Goal: Task Accomplishment & Management: Complete application form

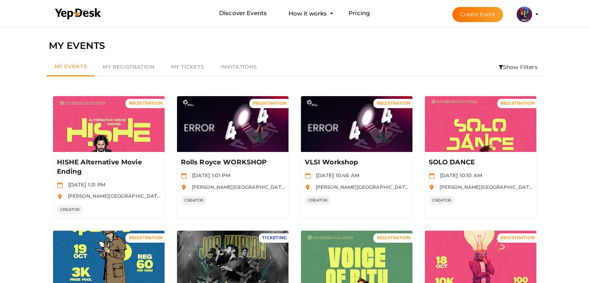
click at [479, 17] on button "Create Event" at bounding box center [478, 14] width 51 height 15
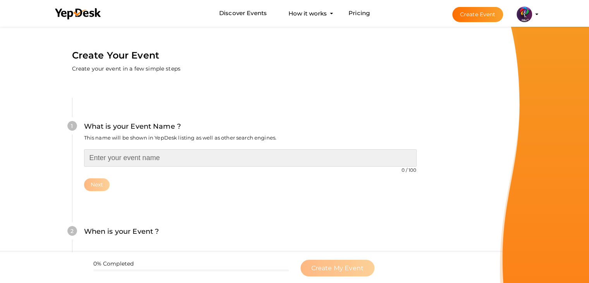
click at [203, 161] on input "text" at bounding box center [250, 157] width 333 height 17
type input "RITU DAY Passes"
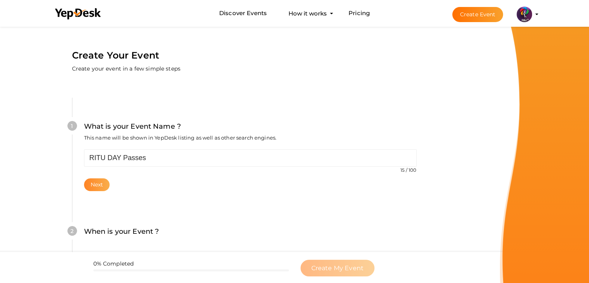
click at [109, 183] on button "Next" at bounding box center [97, 184] width 26 height 13
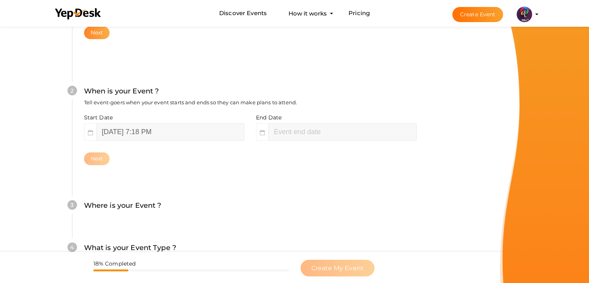
scroll to position [159, 0]
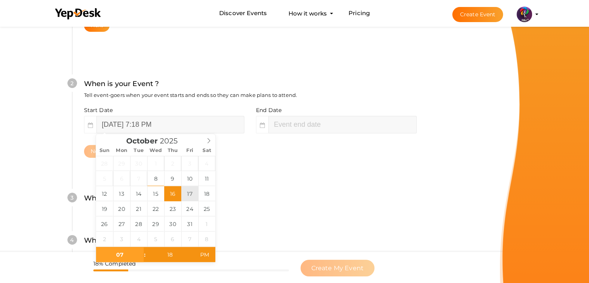
type input "October 17, 2025 7:18 PM"
type input "09"
type input "18"
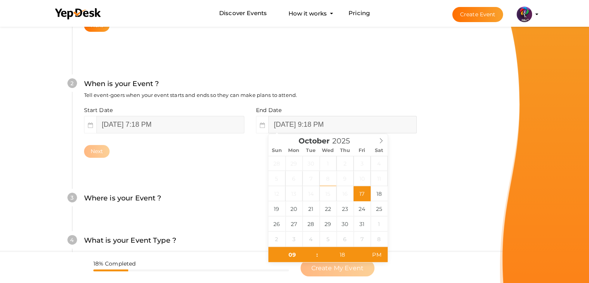
click at [300, 119] on input "October 17, 2025 9:18 PM" at bounding box center [343, 124] width 148 height 17
type input "October 19, 2025 9:18 PM"
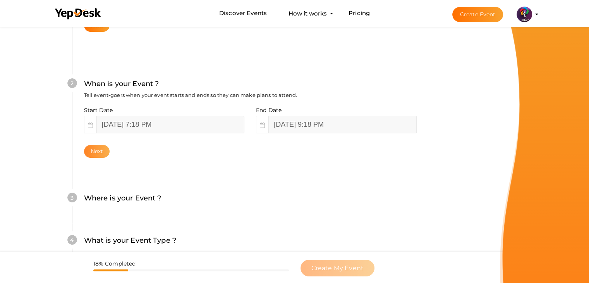
click at [90, 155] on button "Next" at bounding box center [97, 151] width 26 height 13
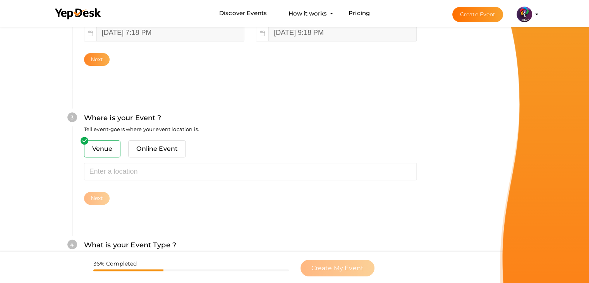
scroll to position [285, 0]
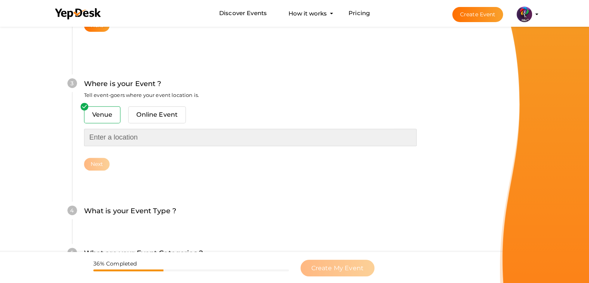
click at [144, 141] on input "text" at bounding box center [250, 137] width 333 height 17
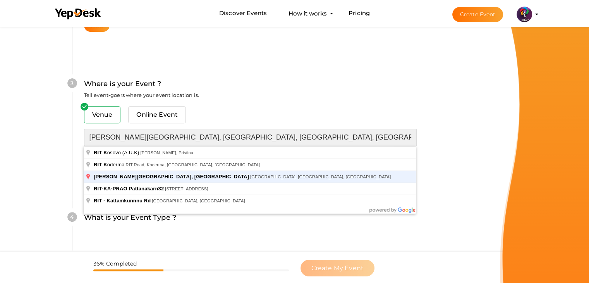
type input "RAJIV GANDHI INSTITUTE OF TECHNOLOGY, KOTTAYAM, Pampady, Kerala, India"
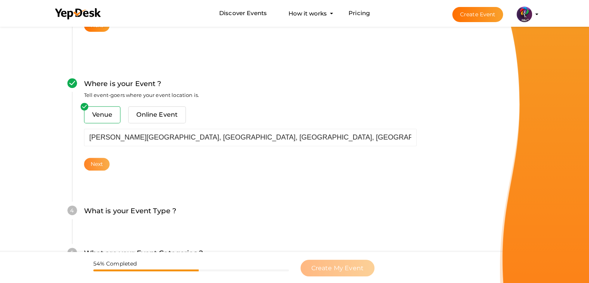
click at [87, 164] on button "Next" at bounding box center [97, 164] width 26 height 13
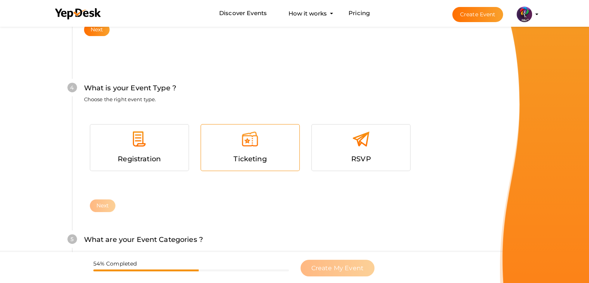
scroll to position [424, 0]
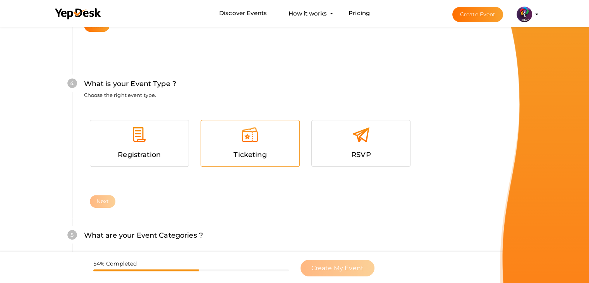
click at [259, 141] on div at bounding box center [250, 137] width 87 height 23
click at [104, 200] on button "Next" at bounding box center [103, 201] width 26 height 13
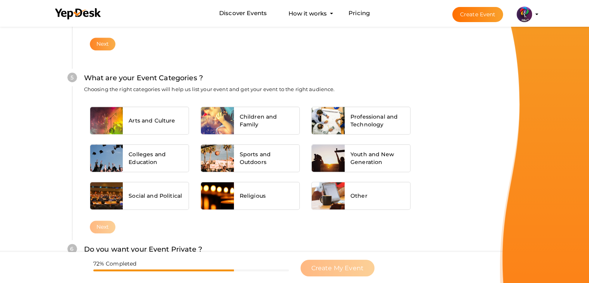
scroll to position [586, 0]
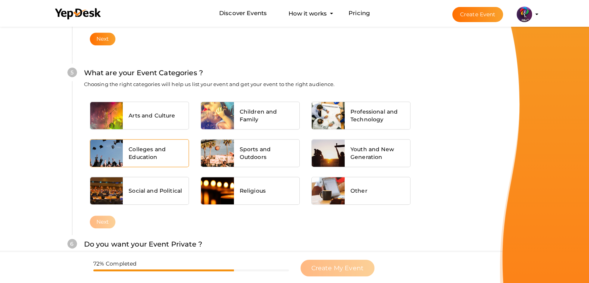
click at [153, 154] on span "Colleges and Education" at bounding box center [156, 153] width 54 height 16
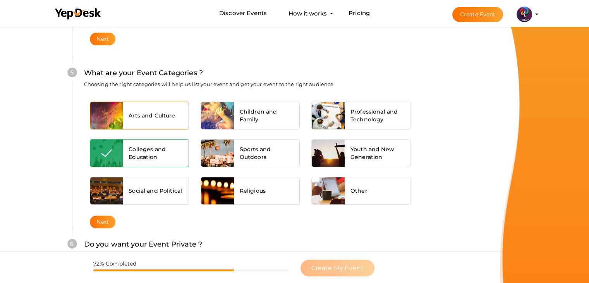
click at [153, 122] on div "Arts and Culture" at bounding box center [156, 115] width 66 height 27
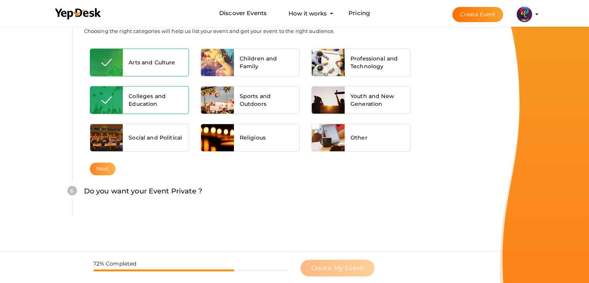
click at [100, 165] on button "Next" at bounding box center [103, 168] width 26 height 13
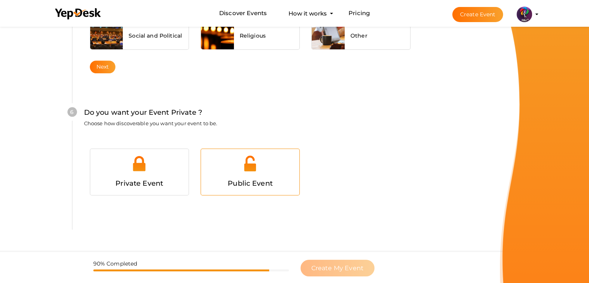
scroll to position [756, 0]
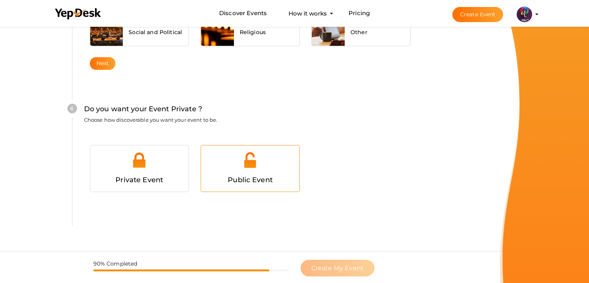
click at [217, 158] on div at bounding box center [250, 162] width 87 height 23
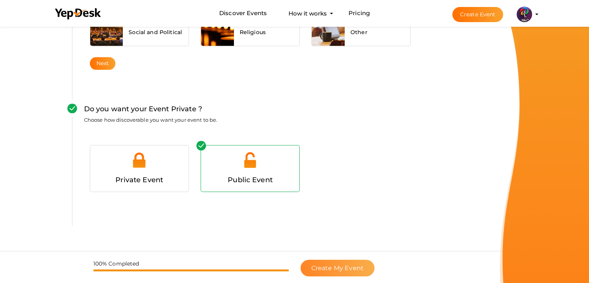
click at [360, 265] on span "Create My Event" at bounding box center [338, 267] width 52 height 7
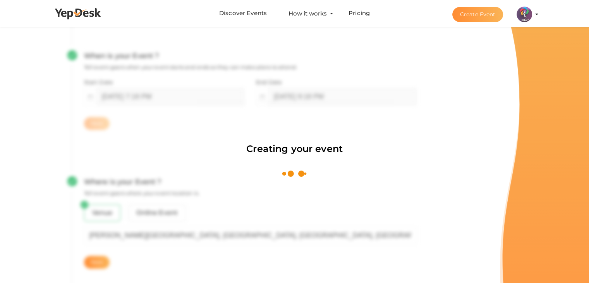
scroll to position [116, 0]
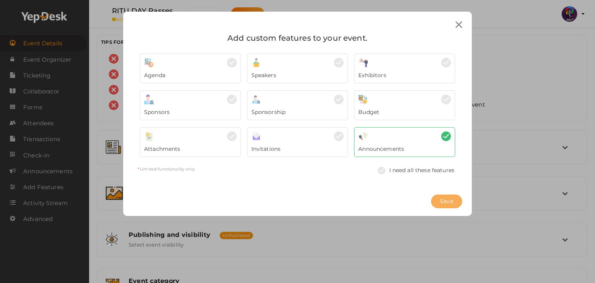
click at [457, 203] on button "Save" at bounding box center [446, 202] width 31 height 14
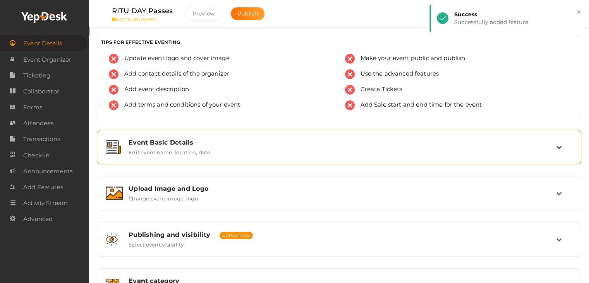
click at [456, 151] on div "Event Basic Details Edit event name, location, date" at bounding box center [340, 147] width 434 height 17
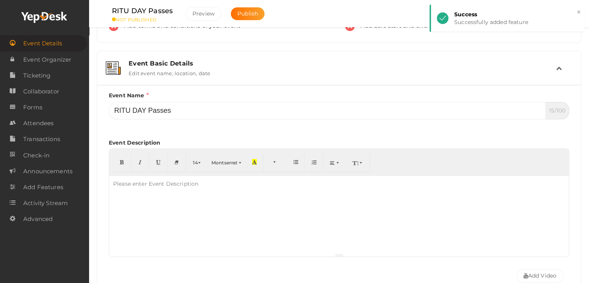
scroll to position [80, 0]
click at [357, 63] on div "Event Basic Details" at bounding box center [343, 62] width 428 height 7
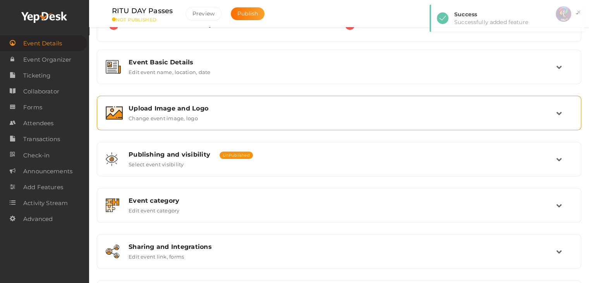
click at [314, 115] on div "Upload Image and Logo Change event image, logo" at bounding box center [340, 113] width 434 height 17
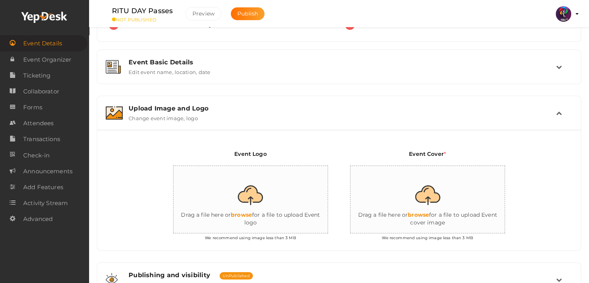
click at [276, 194] on input "file" at bounding box center [251, 200] width 155 height 68
type input "C:\fakepath\logo yepdesk.png"
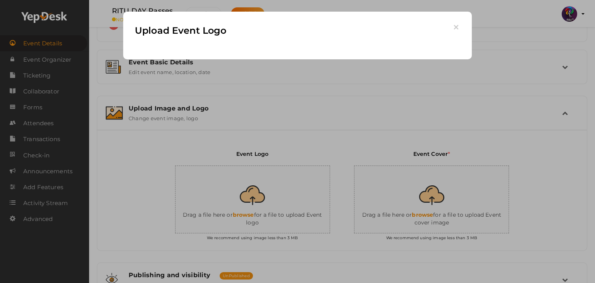
click at [253, 203] on body "Discover Events How it works Powerful Registration / Ticketing Start selling yo…" at bounding box center [297, 61] width 595 height 283
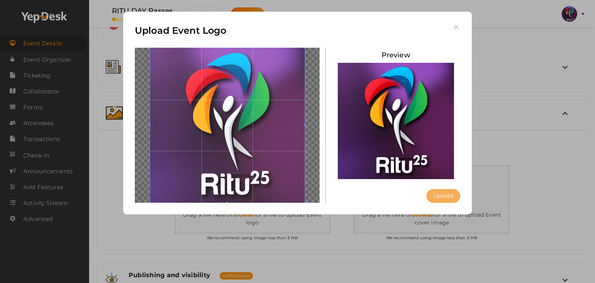
click at [444, 189] on button "Upload" at bounding box center [444, 196] width 34 height 14
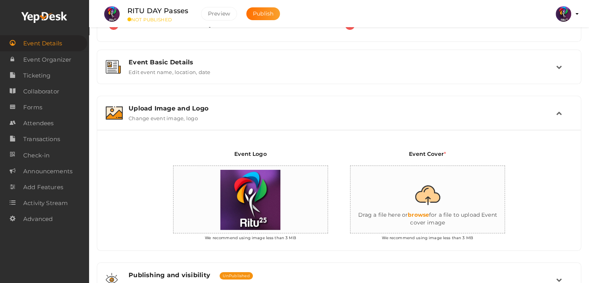
click at [451, 213] on input "file" at bounding box center [428, 200] width 155 height 68
click at [453, 200] on input "file" at bounding box center [428, 200] width 155 height 68
type input "C:\fakepath\new2222.jpg"
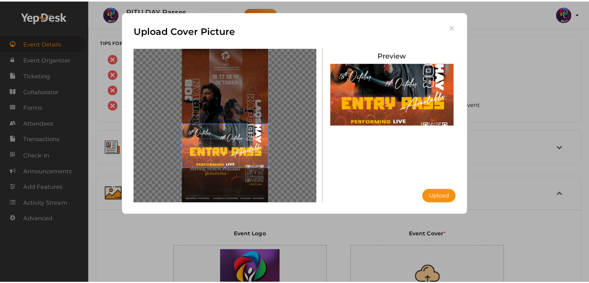
scroll to position [80, 0]
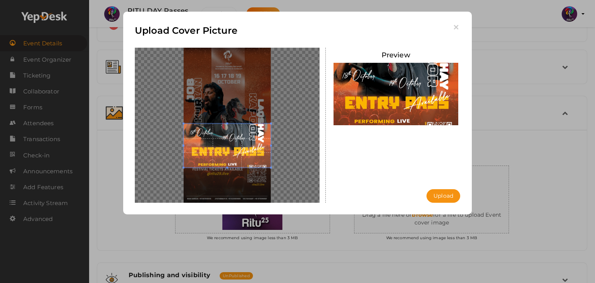
click at [440, 200] on button "Upload" at bounding box center [444, 196] width 34 height 14
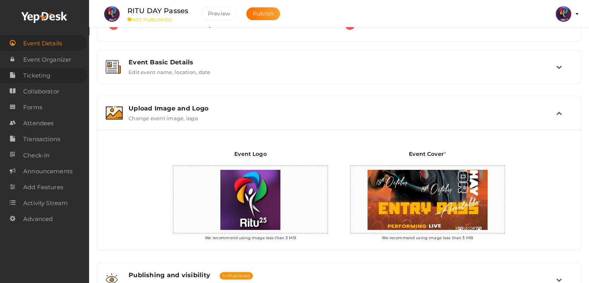
click at [40, 76] on span "Ticketing" at bounding box center [36, 76] width 27 height 16
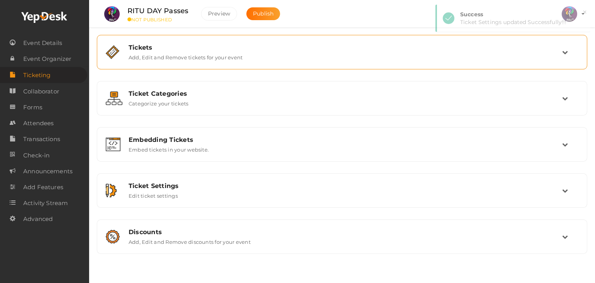
click at [293, 45] on div "Tickets" at bounding box center [346, 47] width 434 height 7
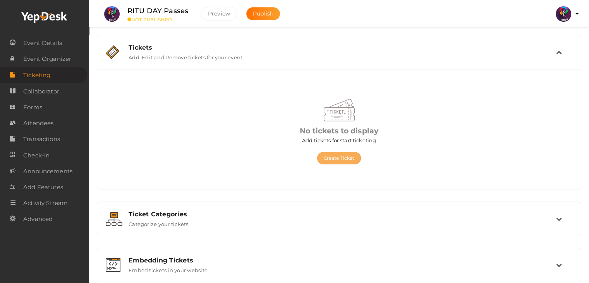
drag, startPoint x: 319, startPoint y: 152, endPoint x: 325, endPoint y: 159, distance: 9.4
click at [325, 159] on div "Create Ticket" at bounding box center [339, 154] width 219 height 20
click at [325, 159] on button "Create Ticket" at bounding box center [339, 158] width 44 height 12
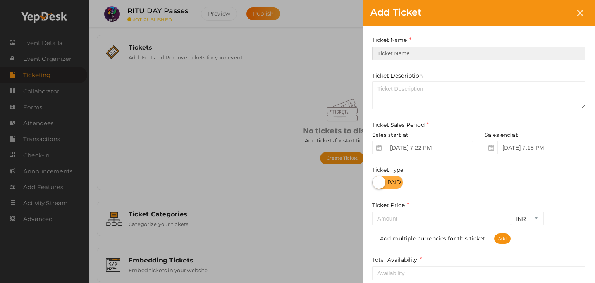
click at [425, 58] on input "text" at bounding box center [478, 54] width 213 height 14
type input "Day 1 Pass"
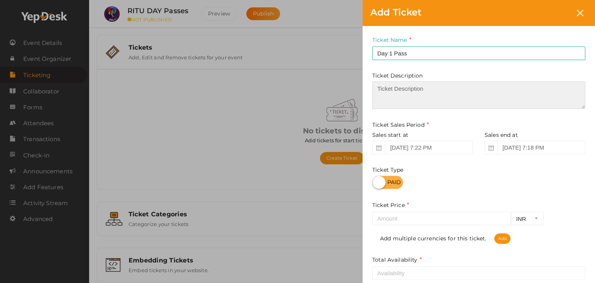
click at [422, 91] on textarea at bounding box center [478, 95] width 213 height 28
type textarea "r"
type textarea "RITU DAY 1 pass"
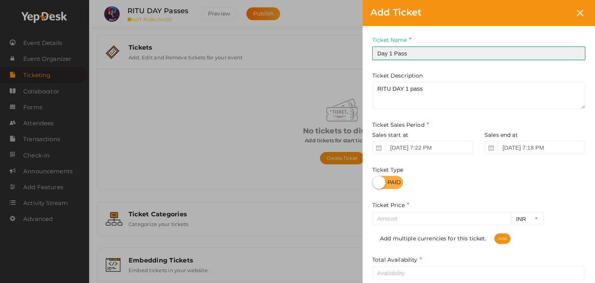
click at [393, 55] on input "Day 1 Pass" at bounding box center [478, 54] width 213 height 14
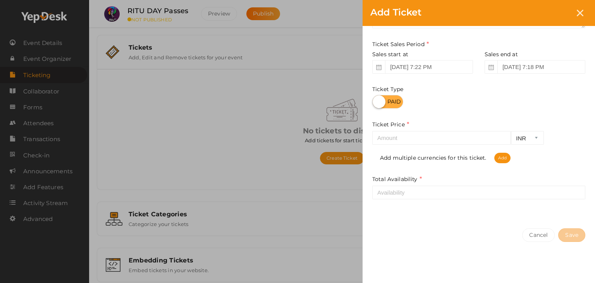
type input "Day 2 Pass"
click at [426, 136] on input "number" at bounding box center [441, 138] width 139 height 14
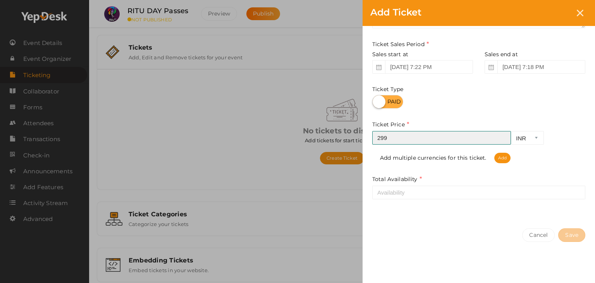
type input "299"
click at [494, 199] on div "Ticket Name Day 2 Pass Required. Ticket Name already used. Ticket Description R…" at bounding box center [479, 82] width 233 height 275
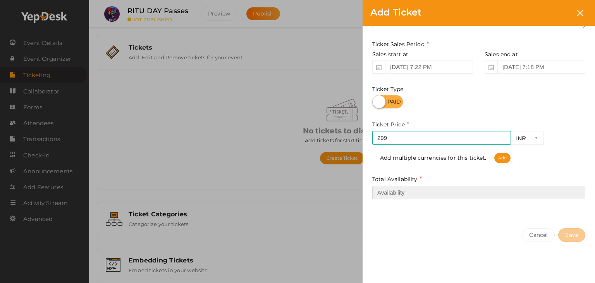
click at [498, 195] on input "number" at bounding box center [478, 193] width 213 height 14
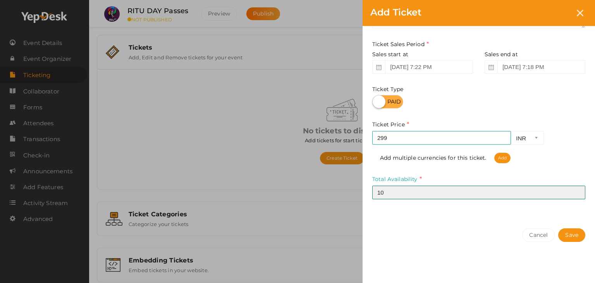
type input "1"
type input "50"
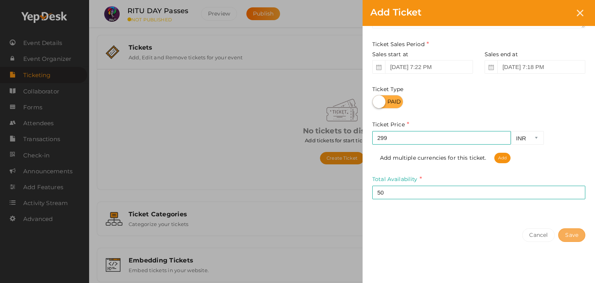
click at [574, 238] on button "Save" at bounding box center [571, 235] width 27 height 14
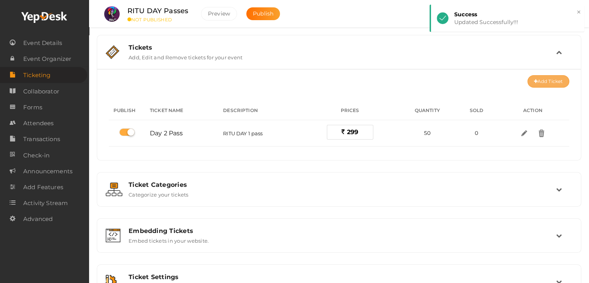
click at [545, 83] on button "Add Ticket" at bounding box center [549, 81] width 42 height 12
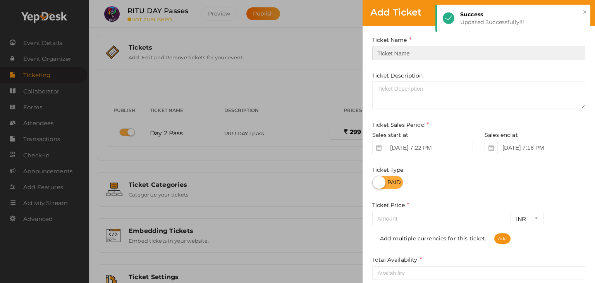
click at [432, 53] on input "text" at bounding box center [478, 54] width 213 height 14
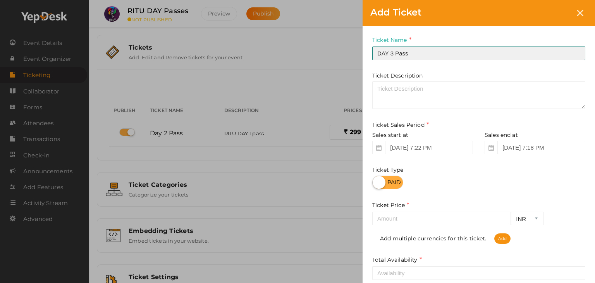
type input "DAY 3 Pass"
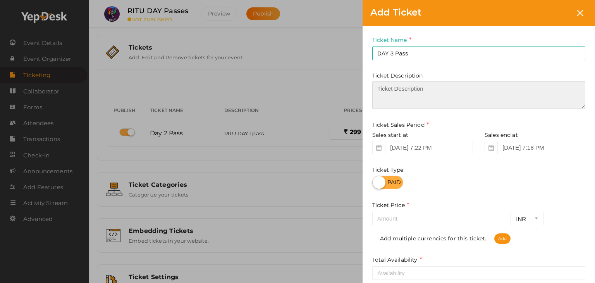
click at [433, 94] on textarea at bounding box center [478, 95] width 213 height 28
drag, startPoint x: 476, startPoint y: 87, endPoint x: 354, endPoint y: 105, distance: 123.0
click at [354, 105] on div "Add Ticket Ticket Name DAY 3 Pass Required. Ticket Name already used. Ticket De…" at bounding box center [297, 141] width 595 height 283
click at [468, 90] on textarea "RITU DAY 3 [DATE] pass" at bounding box center [478, 95] width 213 height 28
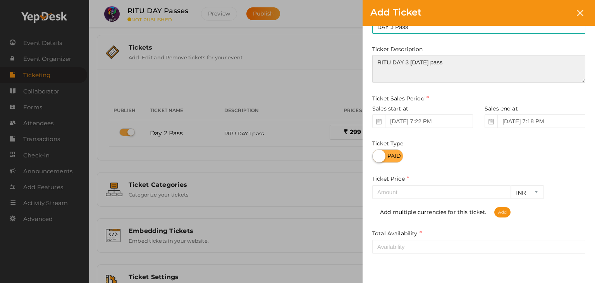
type textarea "RITU DAY 3 [DATE] pass"
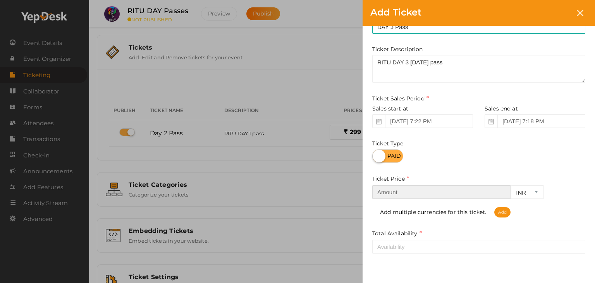
click at [457, 191] on input "number" at bounding box center [441, 192] width 139 height 14
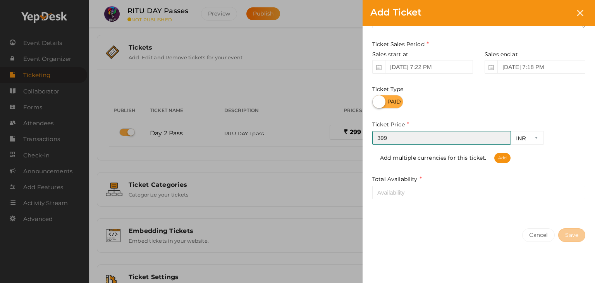
type input "399"
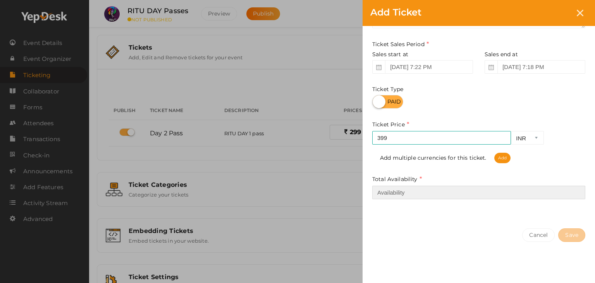
click at [456, 193] on input "number" at bounding box center [478, 193] width 213 height 14
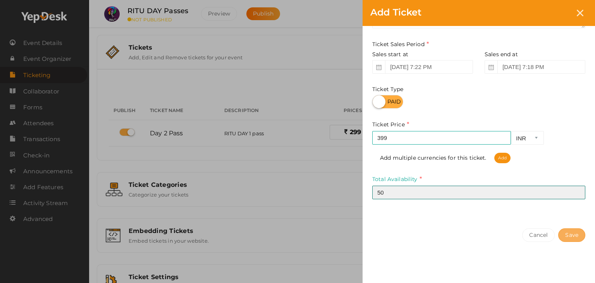
type input "50"
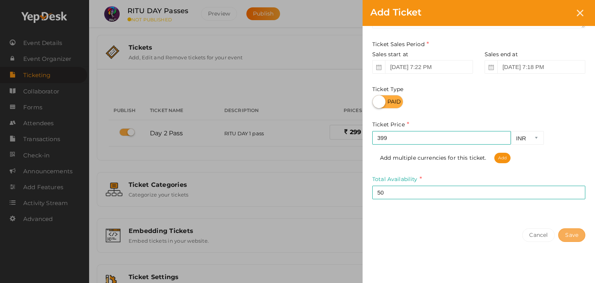
click at [569, 241] on button "Save" at bounding box center [571, 235] width 27 height 14
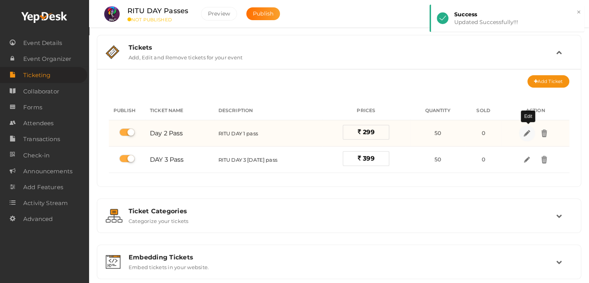
click at [522, 131] on link at bounding box center [527, 133] width 16 height 16
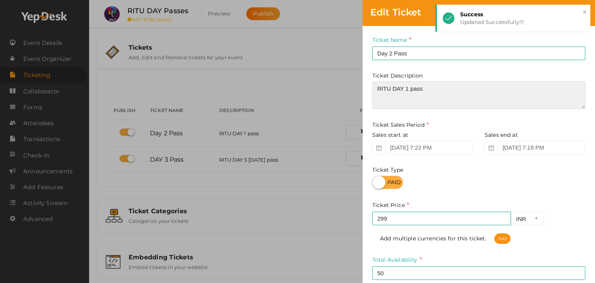
click at [469, 89] on textarea "RITU DAY 1 pass" at bounding box center [478, 95] width 213 height 28
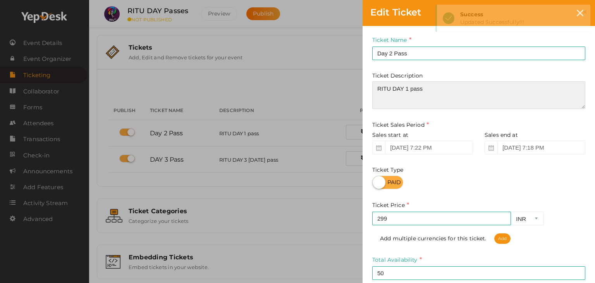
paste textarea "3 October 19th"
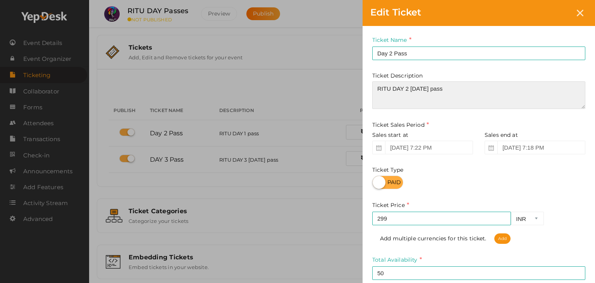
type textarea "RITU DAY 2 October 19th pass"
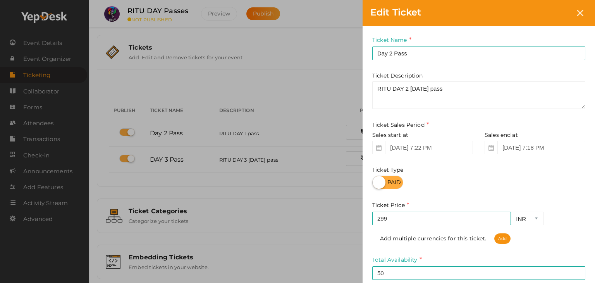
click at [325, 143] on div "Edit Ticket Ticket Name Day 2 Pass Required. Ticket Name already used. Ticket D…" at bounding box center [297, 141] width 595 height 283
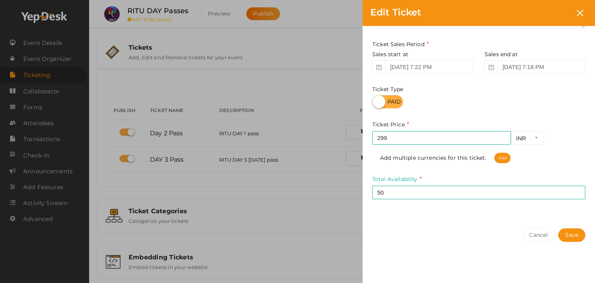
click at [570, 241] on div "Cancel Save" at bounding box center [479, 250] width 233 height 60
click at [573, 234] on button "Save" at bounding box center [571, 235] width 27 height 14
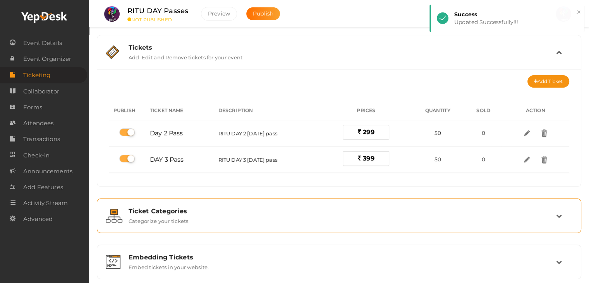
click at [492, 217] on div "Ticket Categories Categorize your tickets" at bounding box center [340, 215] width 434 height 17
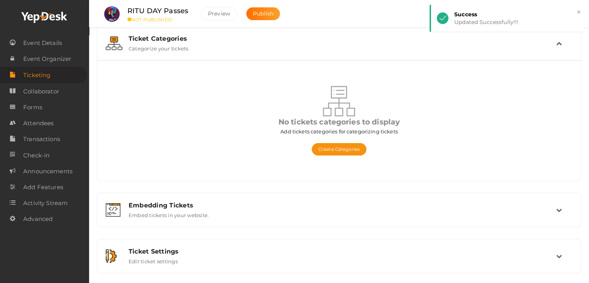
scroll to position [56, 0]
click at [338, 152] on button "Create Categories" at bounding box center [339, 148] width 55 height 12
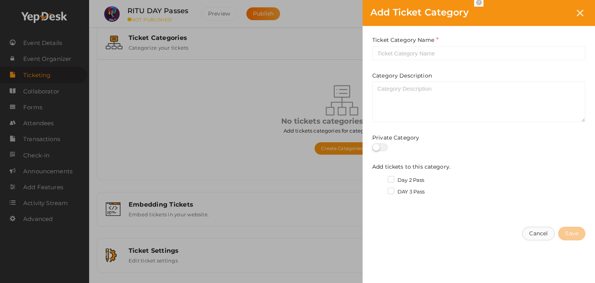
click at [539, 238] on button "Cancel" at bounding box center [538, 234] width 33 height 14
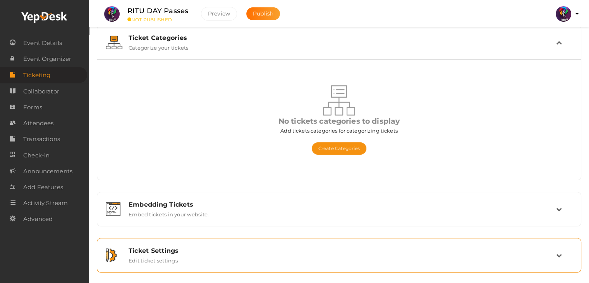
scroll to position [102, 0]
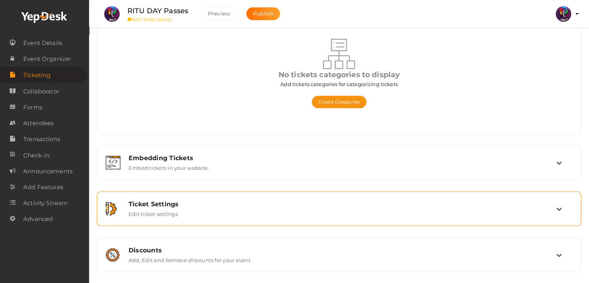
click at [336, 200] on div "Ticket Settings" at bounding box center [343, 203] width 428 height 7
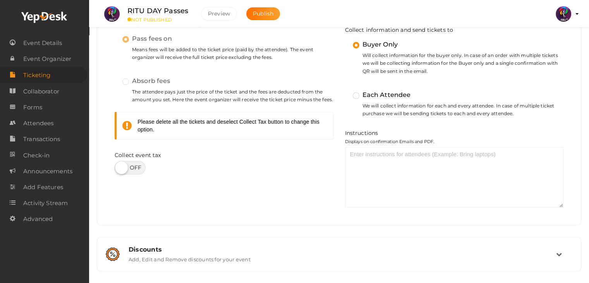
scroll to position [270, 0]
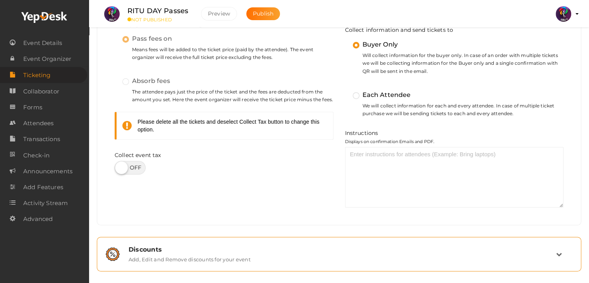
click at [329, 245] on div "Discounts Add, Edit and Remove discounts for your event" at bounding box center [339, 254] width 476 height 26
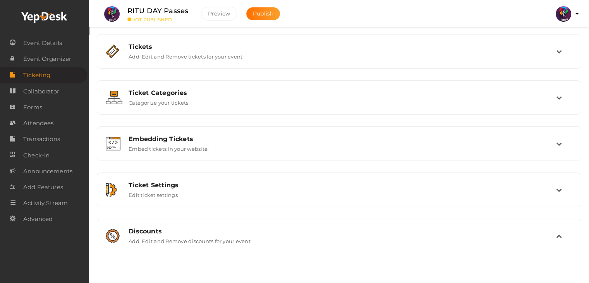
scroll to position [4, 0]
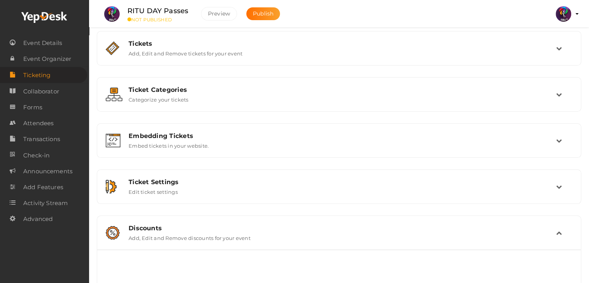
click at [329, 245] on div "Discounts Add, Edit and Remove discounts for your event" at bounding box center [339, 233] width 476 height 26
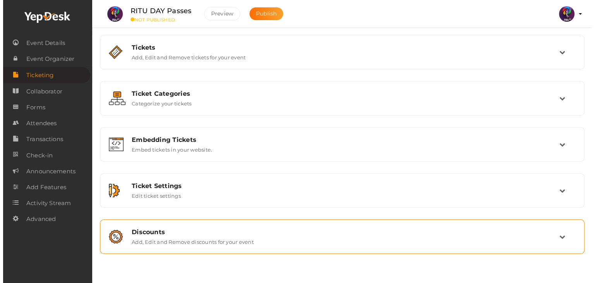
scroll to position [0, 0]
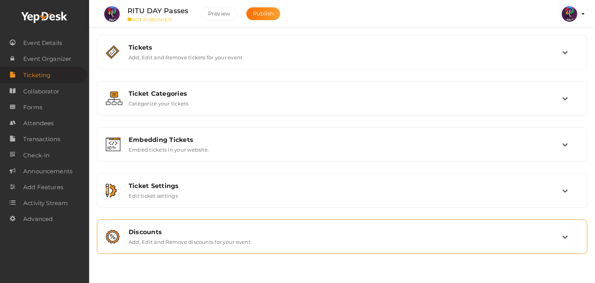
click at [329, 245] on div "Discounts Add, Edit and Remove discounts for your event" at bounding box center [342, 237] width 482 height 26
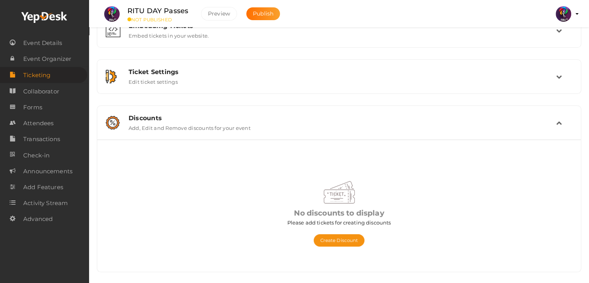
scroll to position [44, 0]
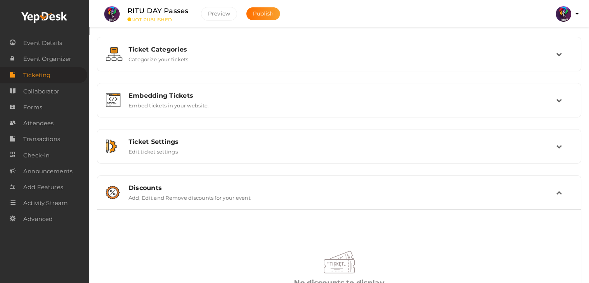
click at [310, 190] on div "Discounts" at bounding box center [343, 187] width 428 height 7
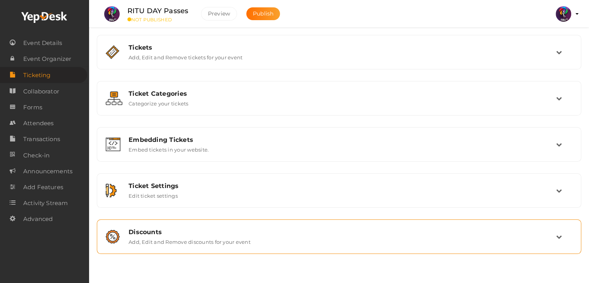
scroll to position [0, 0]
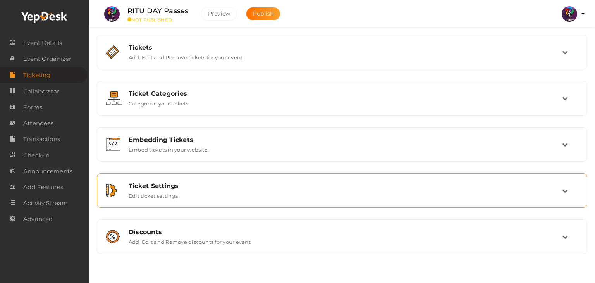
click at [283, 179] on div "Ticket Settings Edit ticket settings" at bounding box center [342, 190] width 482 height 26
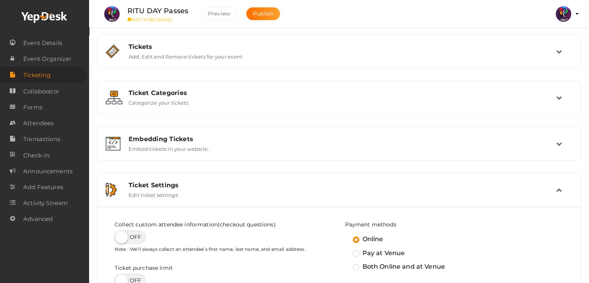
scroll to position [1, 0]
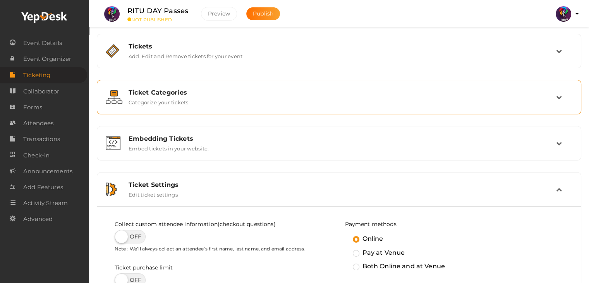
click at [221, 110] on div "Ticket Categories Categorize your tickets" at bounding box center [339, 97] width 485 height 34
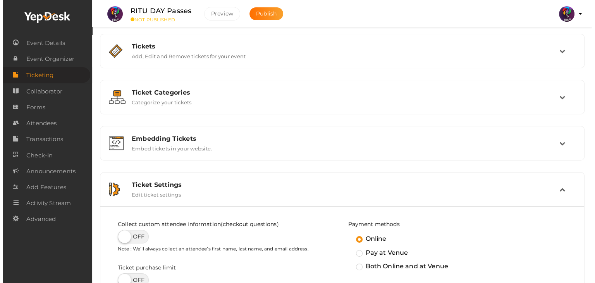
scroll to position [0, 0]
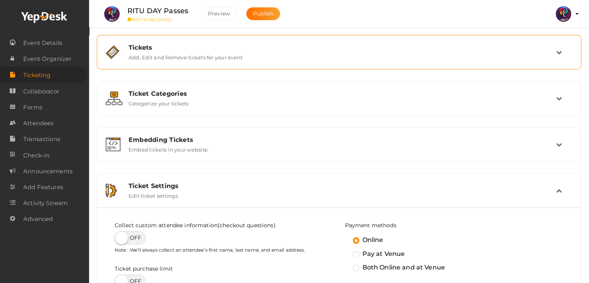
click at [269, 41] on div "Tickets Add, Edit and Remove tickets for your event" at bounding box center [339, 52] width 476 height 26
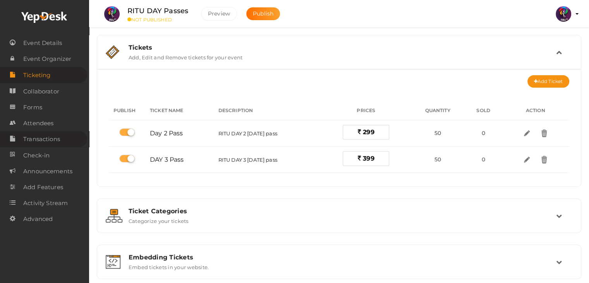
click at [50, 142] on span "Transactions" at bounding box center [41, 139] width 37 height 16
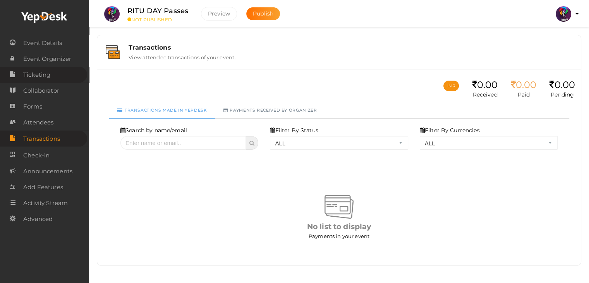
click at [50, 77] on span "Ticketing" at bounding box center [36, 75] width 27 height 16
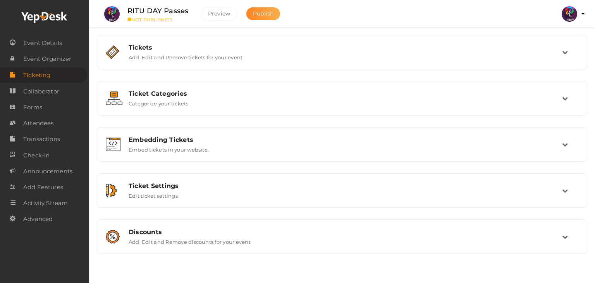
click at [262, 8] on button "Publish" at bounding box center [263, 13] width 34 height 13
click at [231, 16] on button "Preview" at bounding box center [219, 14] width 36 height 14
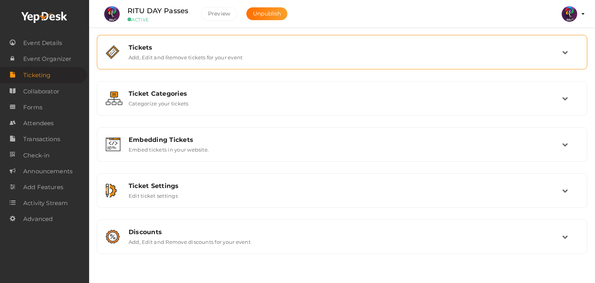
click at [155, 59] on label "Add, Edit and Remove tickets for your event" at bounding box center [186, 55] width 114 height 9
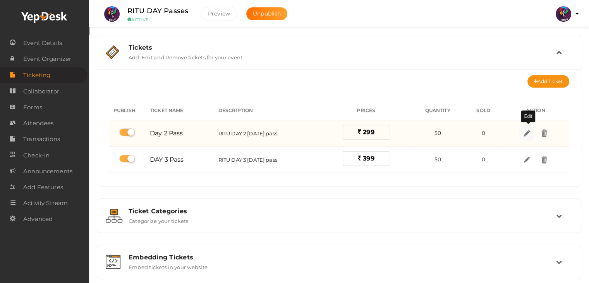
drag, startPoint x: 528, startPoint y: 135, endPoint x: 526, endPoint y: 131, distance: 4.5
click at [526, 131] on img at bounding box center [526, 133] width 9 height 9
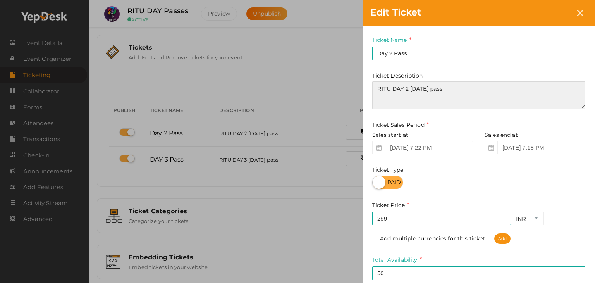
click at [439, 86] on textarea "RITU DAY 2 October 19th pass" at bounding box center [478, 95] width 213 height 28
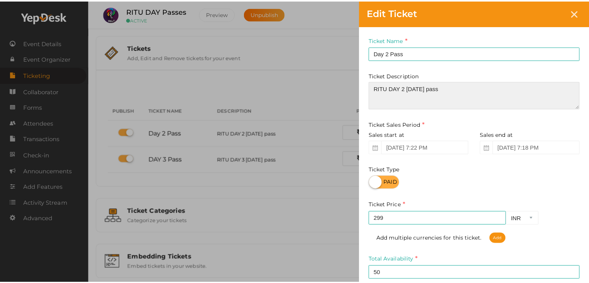
scroll to position [81, 0]
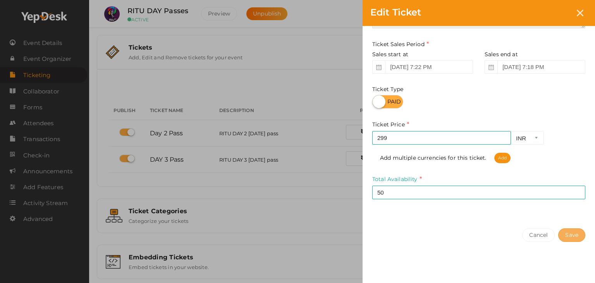
type textarea "RITU DAY 2 [DATE] pass"
click at [563, 236] on button "Save" at bounding box center [571, 235] width 27 height 14
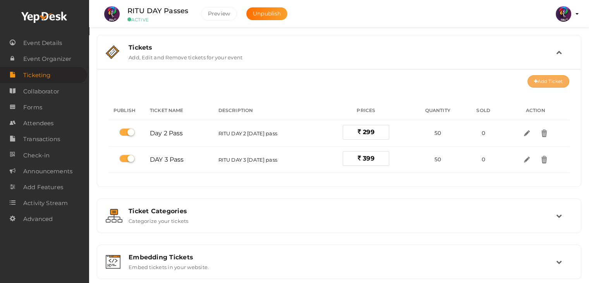
click at [541, 81] on button "Add Ticket" at bounding box center [549, 81] width 42 height 12
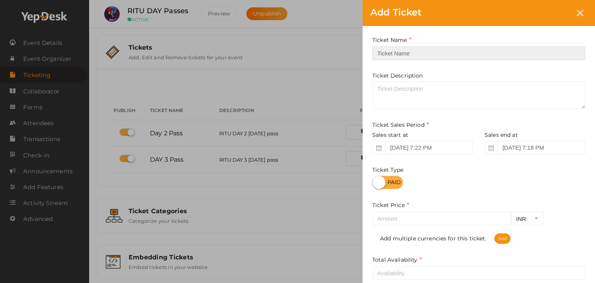
click at [405, 59] on input "text" at bounding box center [478, 54] width 213 height 14
type input "%"
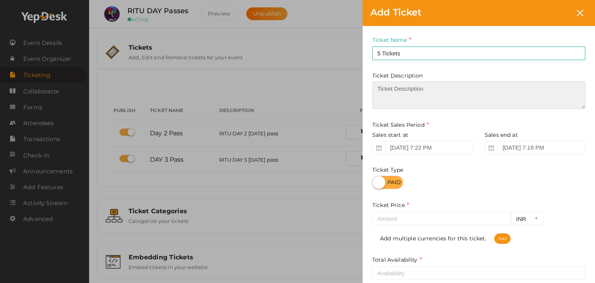
click at [412, 84] on textarea at bounding box center [478, 95] width 213 height 28
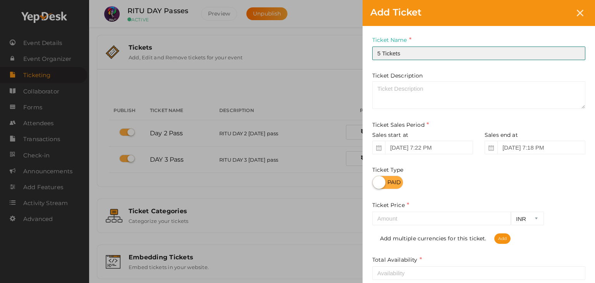
click at [411, 55] on input "5 Tickets" at bounding box center [478, 54] width 213 height 14
click at [432, 55] on input "5 Tickets DAY 2" at bounding box center [478, 54] width 213 height 14
type input "5 Tickets DAY 2 (Bulk)"
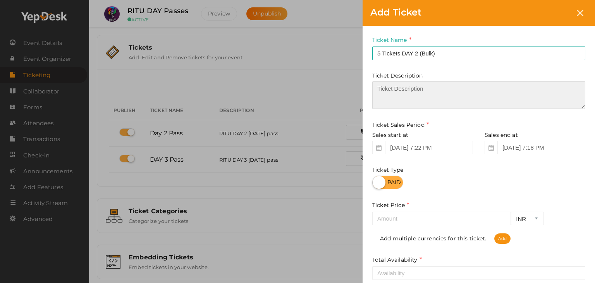
click at [415, 91] on textarea at bounding box center [478, 95] width 213 height 28
paste textarea "RITU DAY 3 [DATE] pass"
click at [469, 90] on textarea "RITU DAY 2 [DATE] pass" at bounding box center [478, 95] width 213 height 28
click at [429, 87] on textarea "Purchase Bulk Tickets for RITU DAY 2 October 18th pass" at bounding box center [478, 95] width 213 height 28
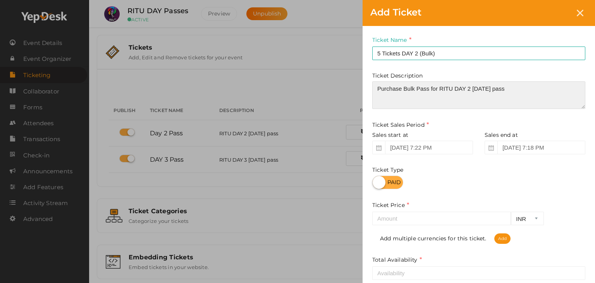
type textarea "Purchase Bulk Pass for RITU DAY 2 October 18th pass"
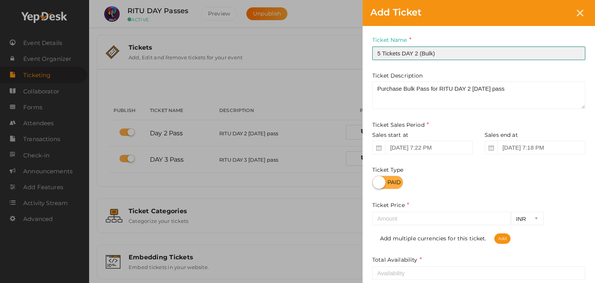
click at [397, 53] on input "5 Tickets DAY 2 (Bulk)" at bounding box center [478, 54] width 213 height 14
type input "5 Passes DAY 2 (Bulk)"
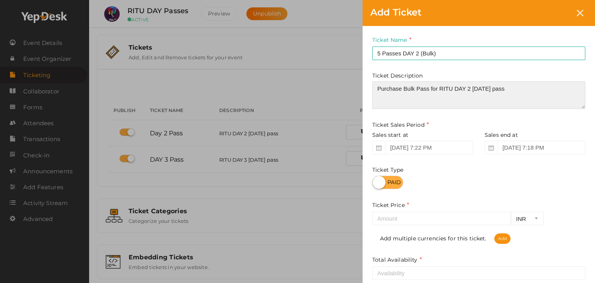
click at [517, 85] on textarea "Purchase Bulk Pass for RITU DAY 2 October 18th pass" at bounding box center [478, 95] width 213 height 28
click at [522, 86] on textarea "Purchase Bulk Pass for RITU DAY 2 October 18th pass" at bounding box center [478, 95] width 213 height 28
type textarea "Purchase Bulk Pass for RITU DAY 2 October 18th"
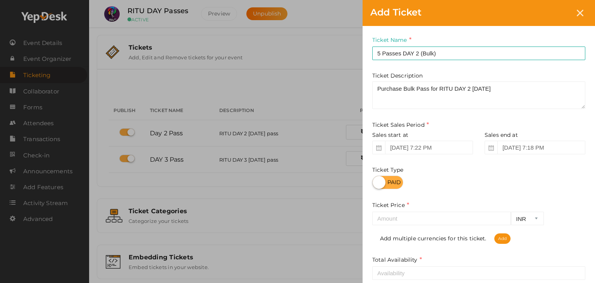
click at [446, 211] on div "Ticket Price INR CAD USD Required. Add multiple currencies for this ticket. Add" at bounding box center [478, 222] width 213 height 43
click at [450, 220] on input "number" at bounding box center [441, 219] width 139 height 14
click at [579, 14] on icon at bounding box center [580, 13] width 7 height 7
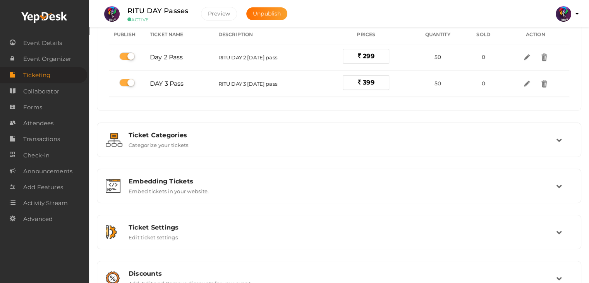
scroll to position [76, 0]
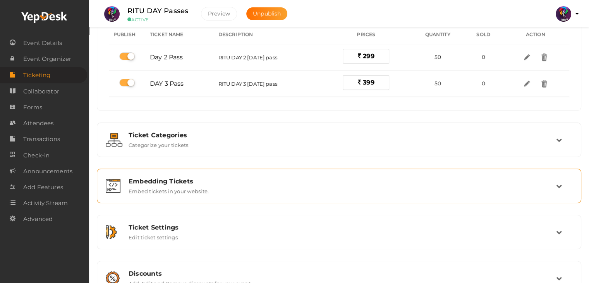
click at [470, 189] on div "Embedding Tickets Embed tickets in your website." at bounding box center [340, 185] width 434 height 17
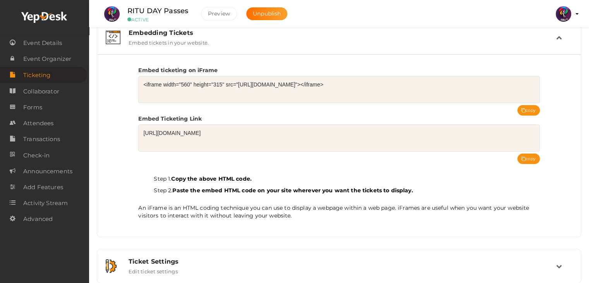
scroll to position [109, 0]
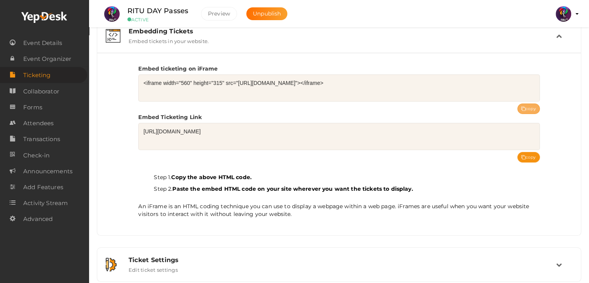
click at [524, 105] on button "copy" at bounding box center [529, 108] width 22 height 10
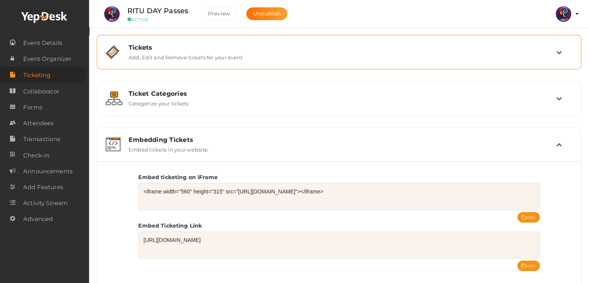
click at [160, 66] on div "Tickets Add, Edit and Remove tickets for your event" at bounding box center [339, 52] width 485 height 34
click at [254, 45] on div "Tickets" at bounding box center [343, 47] width 428 height 7
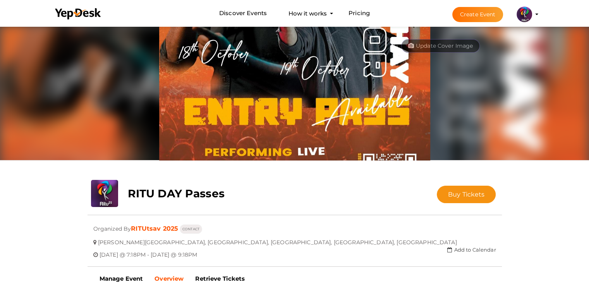
click at [450, 63] on div "Update Cover Image Upload New" at bounding box center [295, 93] width 415 height 136
click at [463, 192] on span "Buy Tickets" at bounding box center [466, 194] width 37 height 7
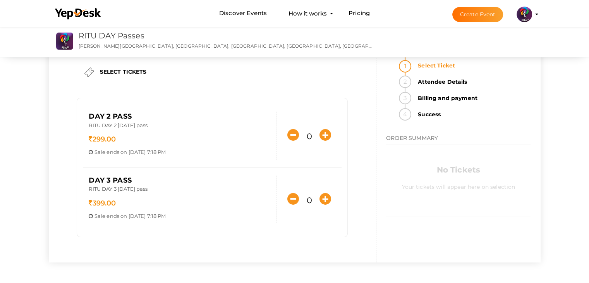
scroll to position [15, 0]
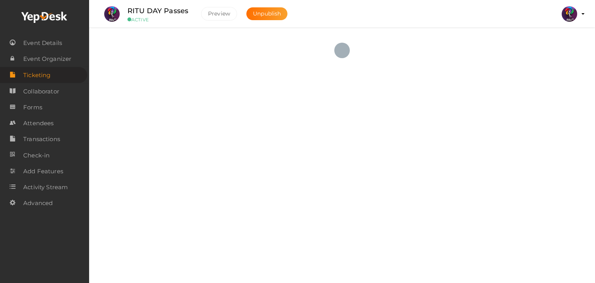
click at [50, 45] on span "Event Details" at bounding box center [42, 43] width 39 height 16
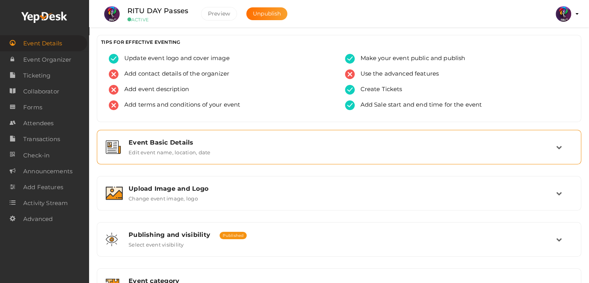
drag, startPoint x: 288, startPoint y: 152, endPoint x: 252, endPoint y: 153, distance: 35.3
click at [252, 153] on div "Event Basic Details Edit event name, location, date" at bounding box center [340, 147] width 434 height 17
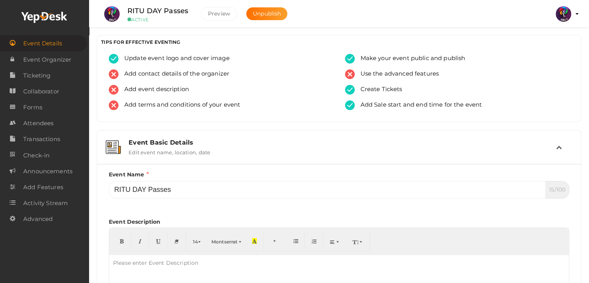
click at [252, 153] on div "Event Basic Details Edit event name, location, date" at bounding box center [340, 147] width 434 height 17
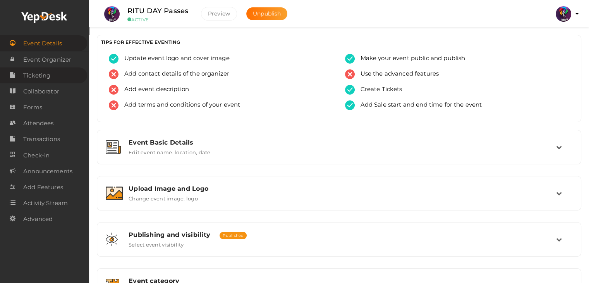
click at [63, 71] on link "Ticketing" at bounding box center [43, 75] width 87 height 16
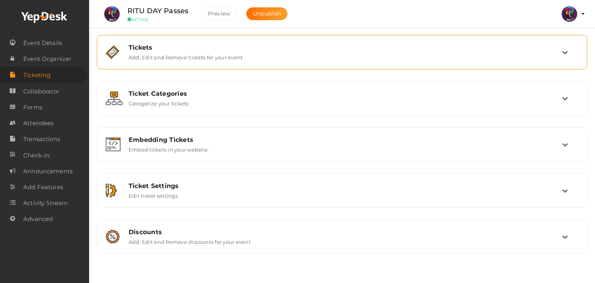
click at [385, 64] on div "Tickets Add, Edit and Remove tickets for your event" at bounding box center [342, 52] width 482 height 26
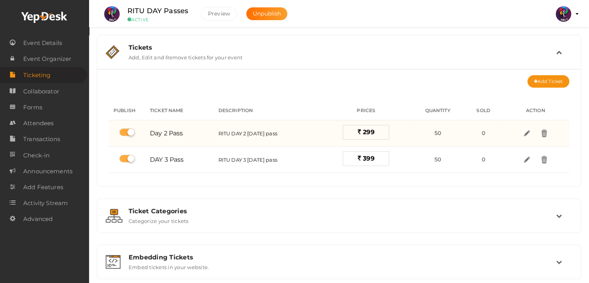
click at [124, 133] on label at bounding box center [127, 132] width 16 height 8
click at [124, 133] on input "checkbox" at bounding box center [121, 132] width 5 height 5
checkbox input "false"
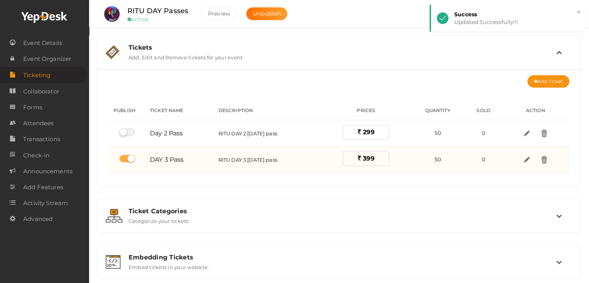
click at [129, 151] on td at bounding box center [127, 159] width 36 height 26
click at [130, 155] on label at bounding box center [127, 159] width 16 height 8
click at [124, 156] on input "checkbox" at bounding box center [121, 158] width 5 height 5
checkbox input "false"
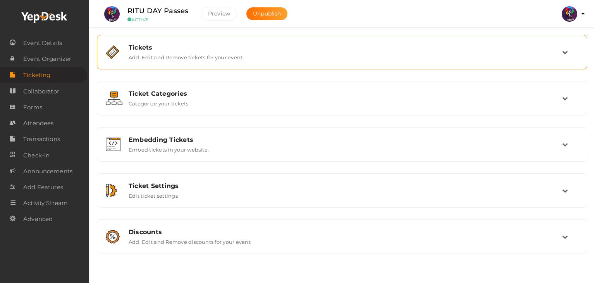
click at [159, 52] on label "Add, Edit and Remove tickets for your event" at bounding box center [186, 55] width 114 height 9
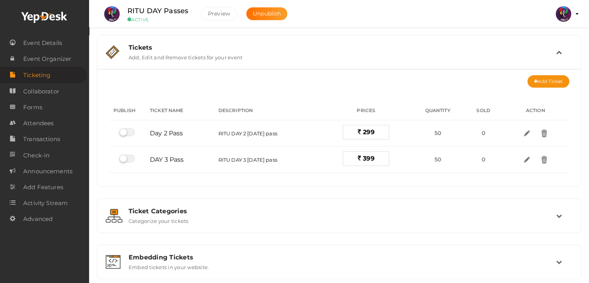
click at [159, 52] on label "Add, Edit and Remove tickets for your event" at bounding box center [186, 55] width 114 height 9
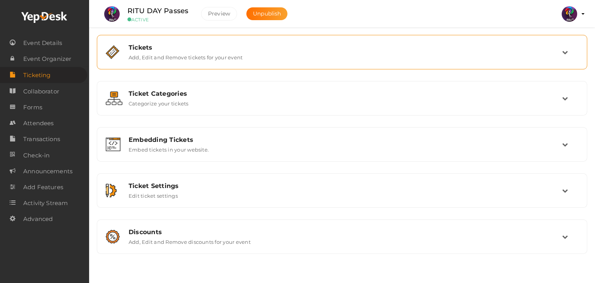
click at [397, 55] on div "Tickets Add, Edit and Remove tickets for your event" at bounding box center [342, 52] width 439 height 17
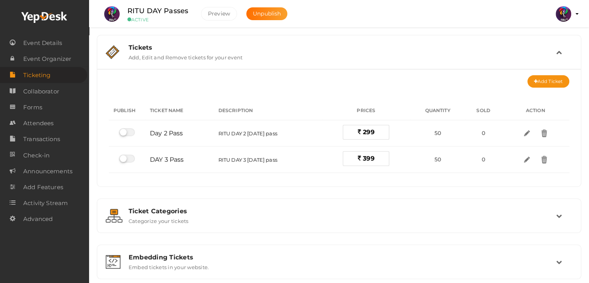
click at [413, 52] on div "Tickets Add, Edit and Remove tickets for your event" at bounding box center [340, 52] width 434 height 17
